Goal: Communication & Community: Answer question/provide support

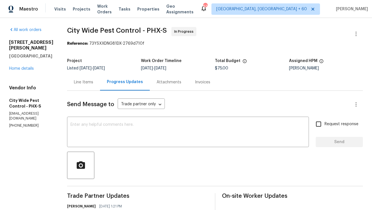
click at [86, 83] on div "Line Items" at bounding box center [83, 82] width 19 height 6
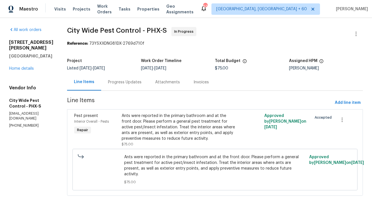
click at [136, 80] on div "Progress Updates" at bounding box center [125, 82] width 34 height 6
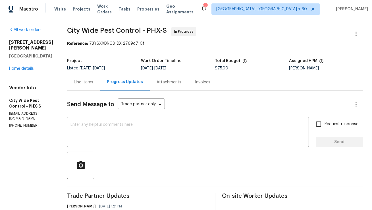
click at [82, 79] on div "Line Items" at bounding box center [83, 82] width 19 height 6
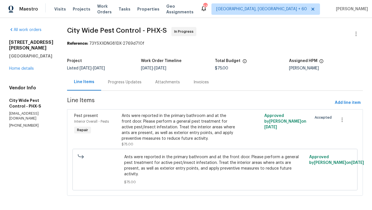
click at [130, 84] on div "Progress Updates" at bounding box center [125, 82] width 34 height 6
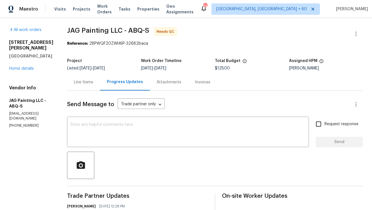
click at [89, 83] on div "Line Items" at bounding box center [83, 82] width 19 height 6
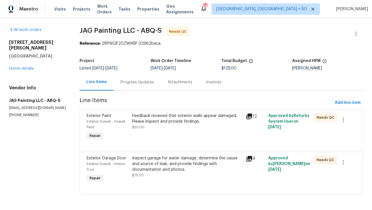
click at [148, 79] on div "Progress Updates" at bounding box center [138, 82] width 34 height 6
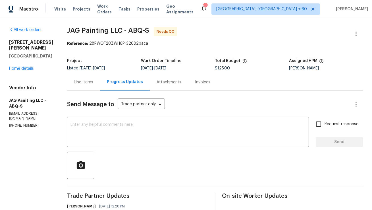
click at [90, 84] on div "Line Items" at bounding box center [83, 82] width 19 height 6
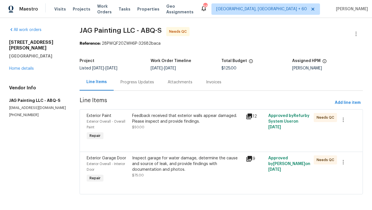
click at [146, 84] on div "Progress Updates" at bounding box center [138, 82] width 34 height 6
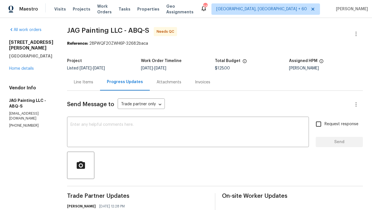
click at [86, 85] on div "Line Items" at bounding box center [83, 82] width 19 height 6
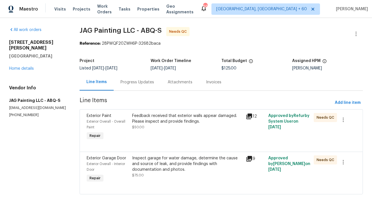
click at [140, 80] on div "Progress Updates" at bounding box center [138, 82] width 34 height 6
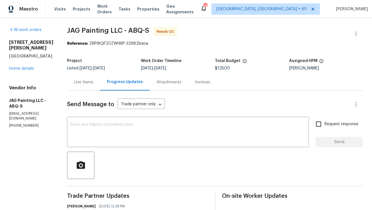
click at [97, 86] on div "Line Items" at bounding box center [83, 82] width 33 height 17
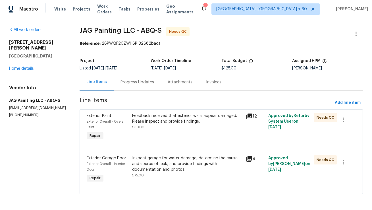
click at [144, 119] on div "Feedback received that exterior walls appear damaged. Please inspect and provid…" at bounding box center [187, 118] width 110 height 11
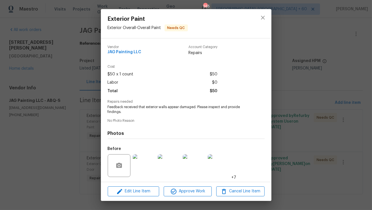
scroll to position [38, 0]
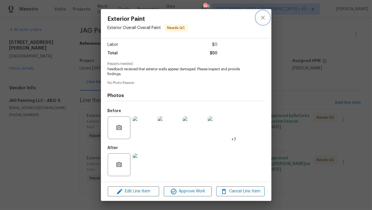
click at [262, 17] on icon "close" at bounding box center [263, 17] width 7 height 7
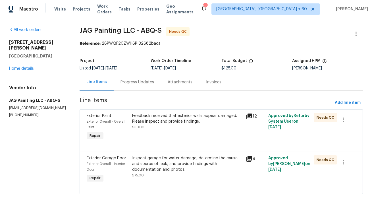
click at [165, 168] on div "Inspect garage for water damage, determine the cause and source of leak, and pr…" at bounding box center [187, 163] width 110 height 17
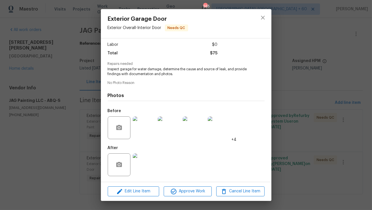
click at [145, 161] on img at bounding box center [144, 164] width 23 height 23
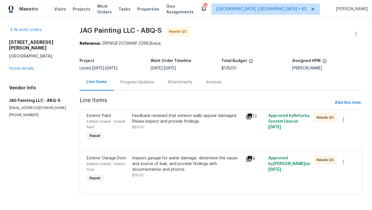
click at [129, 84] on div "Progress Updates" at bounding box center [138, 82] width 34 height 6
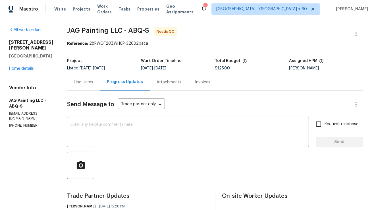
click at [96, 84] on div "Line Items" at bounding box center [83, 82] width 33 height 17
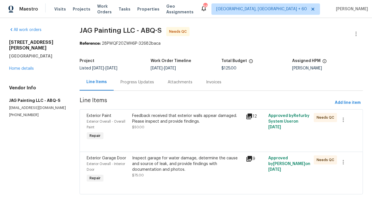
click at [137, 81] on div "Progress Updates" at bounding box center [138, 82] width 34 height 6
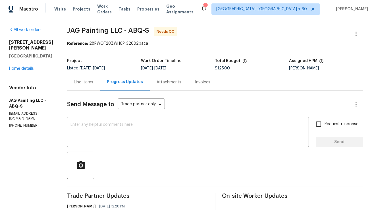
click at [88, 85] on div "Line Items" at bounding box center [83, 82] width 33 height 17
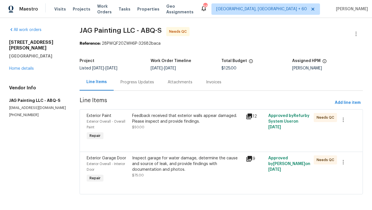
click at [128, 82] on div "Progress Updates" at bounding box center [138, 82] width 34 height 6
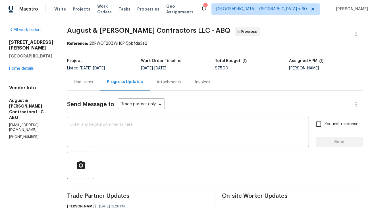
click at [98, 81] on div "Line Items" at bounding box center [83, 82] width 33 height 17
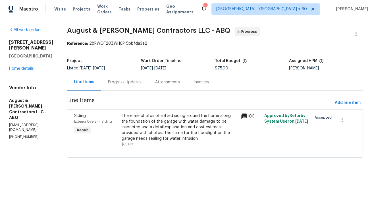
click at [141, 82] on div "Progress Updates" at bounding box center [125, 82] width 34 height 6
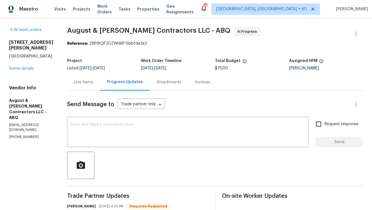
click at [93, 80] on div "Line Items" at bounding box center [83, 82] width 19 height 6
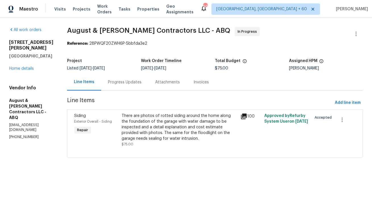
click at [136, 81] on div "Progress Updates" at bounding box center [125, 82] width 34 height 6
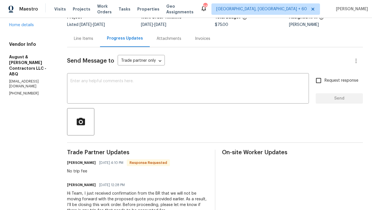
scroll to position [57, 0]
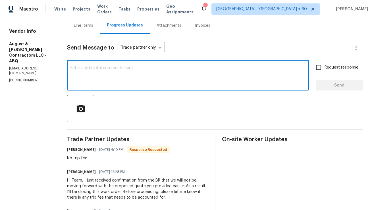
click at [140, 85] on textarea at bounding box center [188, 76] width 235 height 20
click at [203, 80] on textarea "Can you" at bounding box center [188, 76] width 235 height 20
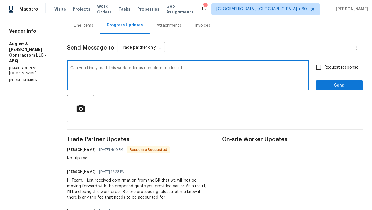
type textarea "Can you kindly mark this work order as complete to close it."
click at [318, 69] on input "Request response" at bounding box center [319, 67] width 12 height 12
checkbox input "true"
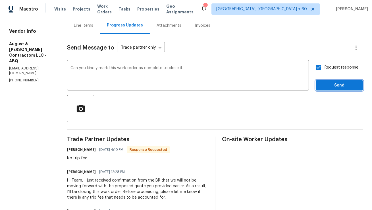
click at [330, 87] on span "Send" at bounding box center [339, 85] width 38 height 7
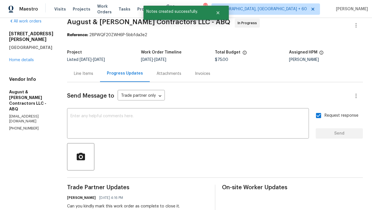
scroll to position [0, 0]
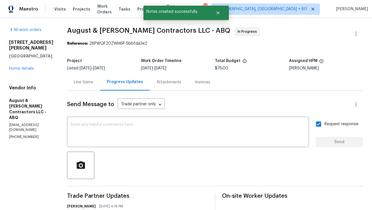
click at [93, 85] on div "Line Items" at bounding box center [83, 82] width 33 height 17
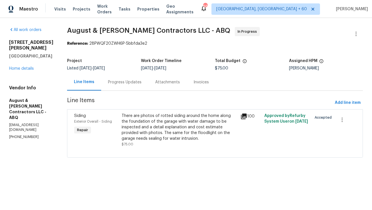
click at [121, 80] on div "Progress Updates" at bounding box center [125, 82] width 34 height 6
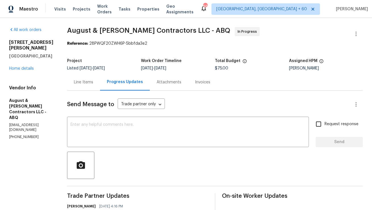
click at [72, 90] on div "Line Items" at bounding box center [83, 82] width 33 height 17
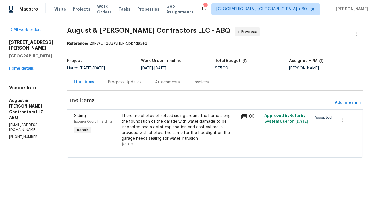
click at [129, 77] on div "Progress Updates" at bounding box center [124, 82] width 47 height 17
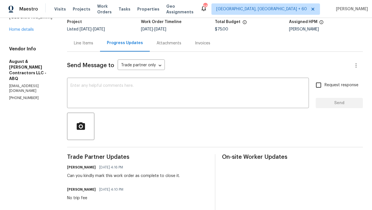
scroll to position [72, 0]
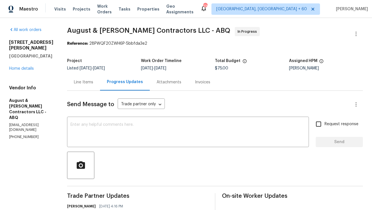
click at [88, 86] on div "Line Items" at bounding box center [83, 82] width 33 height 17
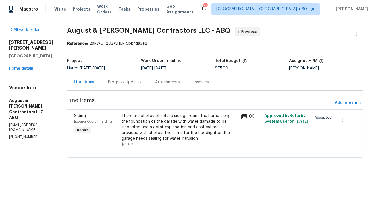
click at [134, 80] on div "Progress Updates" at bounding box center [125, 82] width 34 height 6
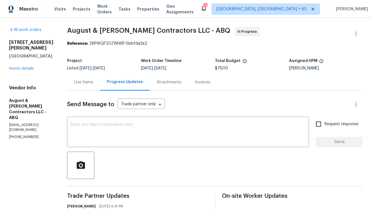
click at [92, 83] on div "Line Items" at bounding box center [83, 82] width 19 height 6
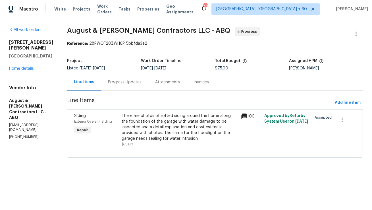
click at [136, 82] on div "Progress Updates" at bounding box center [125, 82] width 34 height 6
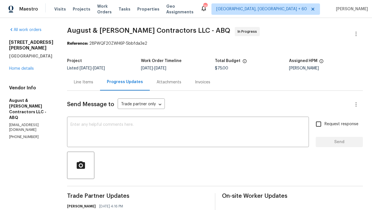
click at [82, 84] on div "Line Items" at bounding box center [83, 82] width 19 height 6
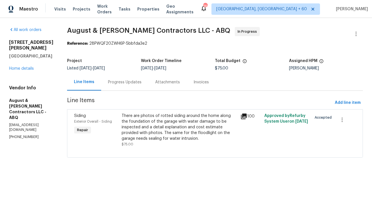
click at [144, 82] on div "Progress Updates" at bounding box center [124, 82] width 47 height 17
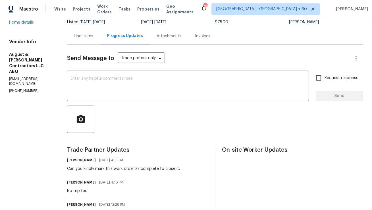
scroll to position [51, 0]
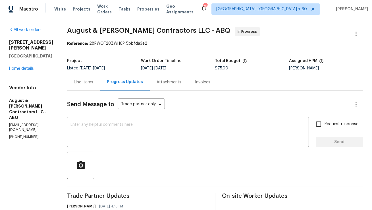
click at [96, 78] on div "Line Items" at bounding box center [83, 82] width 33 height 17
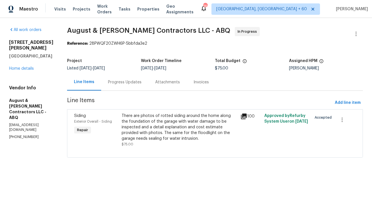
click at [152, 84] on div "Attachments" at bounding box center [167, 82] width 38 height 17
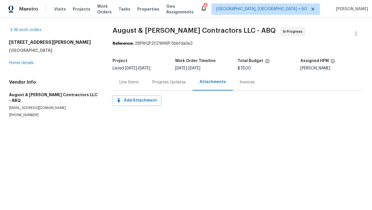
click at [152, 83] on div "Progress Updates" at bounding box center [169, 82] width 34 height 6
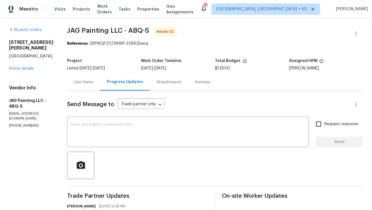
click at [95, 82] on div "Line Items" at bounding box center [83, 82] width 33 height 17
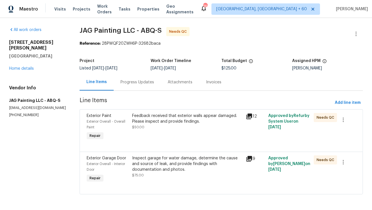
click at [139, 88] on div "Progress Updates" at bounding box center [137, 82] width 47 height 17
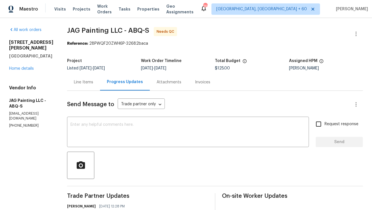
click at [78, 85] on div "Line Items" at bounding box center [83, 82] width 19 height 6
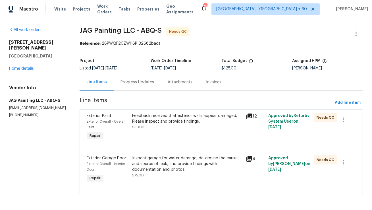
click at [129, 83] on div "Progress Updates" at bounding box center [138, 82] width 34 height 6
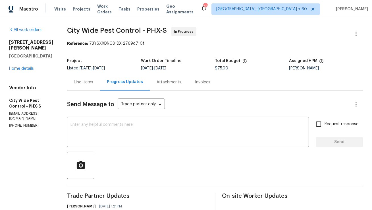
click at [89, 82] on div "Line Items" at bounding box center [83, 82] width 19 height 6
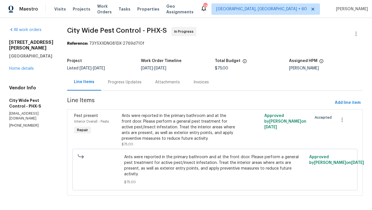
click at [136, 83] on div "Progress Updates" at bounding box center [125, 82] width 34 height 6
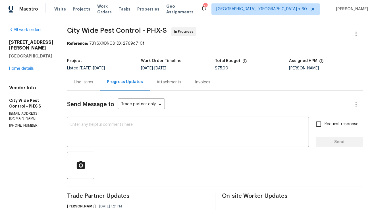
click at [86, 84] on div "Line Items" at bounding box center [83, 82] width 19 height 6
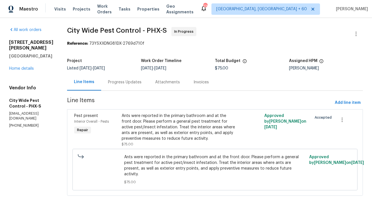
click at [158, 128] on div "Ants were reported in the primary bathroom and at the front door. Please perfor…" at bounding box center [179, 127] width 115 height 28
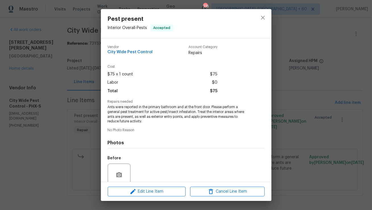
scroll to position [48, 0]
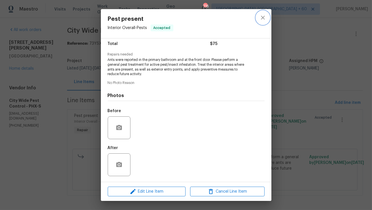
click at [262, 19] on icon "close" at bounding box center [263, 17] width 7 height 7
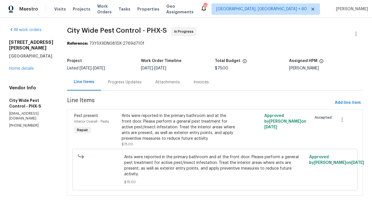
click at [129, 86] on div "Progress Updates" at bounding box center [124, 82] width 47 height 17
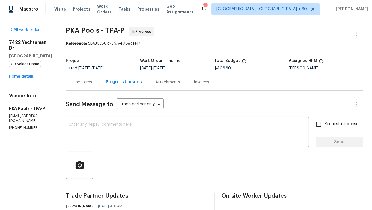
click at [76, 84] on div "Line Items" at bounding box center [82, 82] width 19 height 6
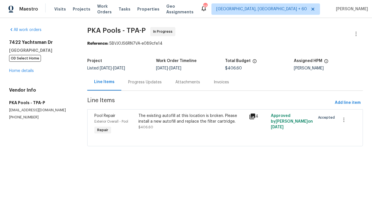
click at [137, 85] on div "Progress Updates" at bounding box center [145, 82] width 34 height 6
